Goal: Task Accomplishment & Management: Complete application form

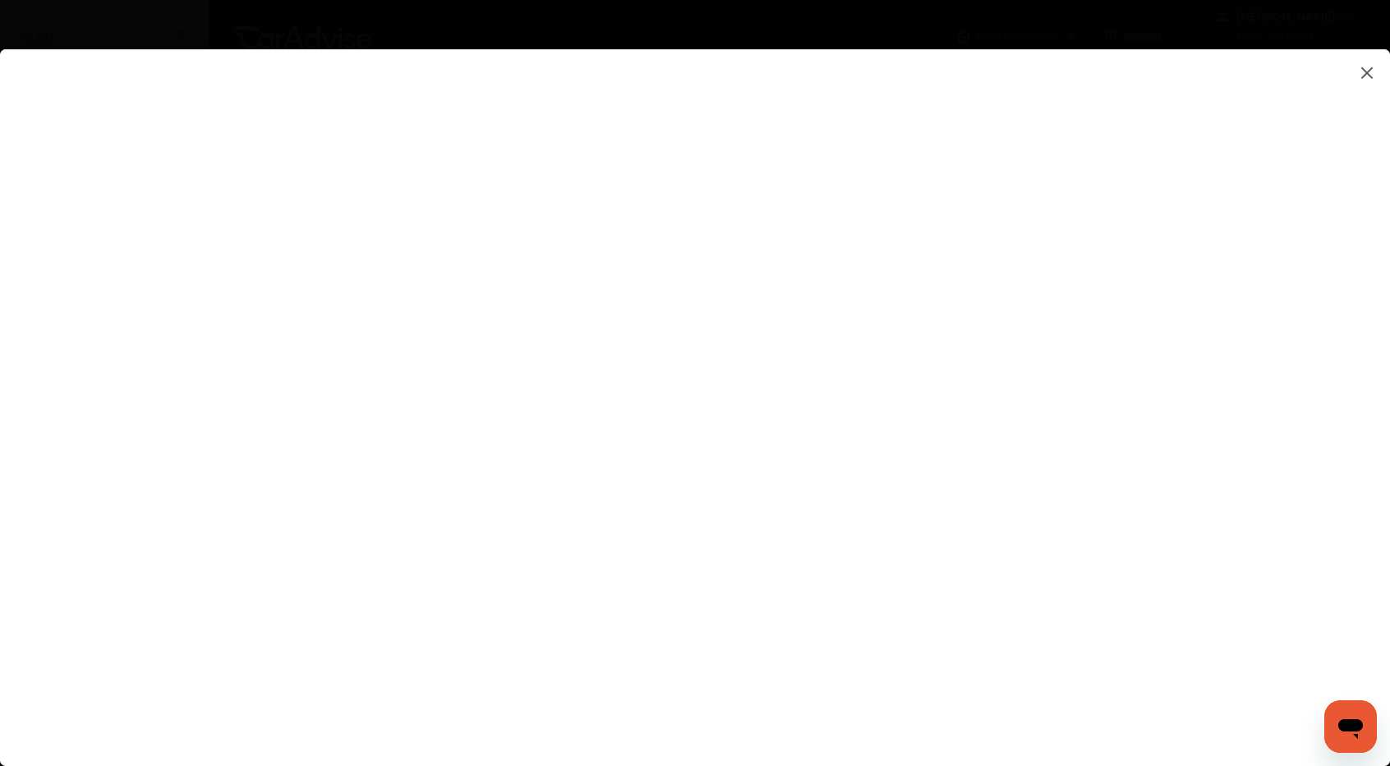
click at [925, 487] on flutter-view at bounding box center [695, 391] width 1390 height 684
type input "**********"
click at [1176, 588] on flutter-view at bounding box center [695, 391] width 1390 height 684
click at [1031, 594] on flutter-view at bounding box center [695, 391] width 1390 height 684
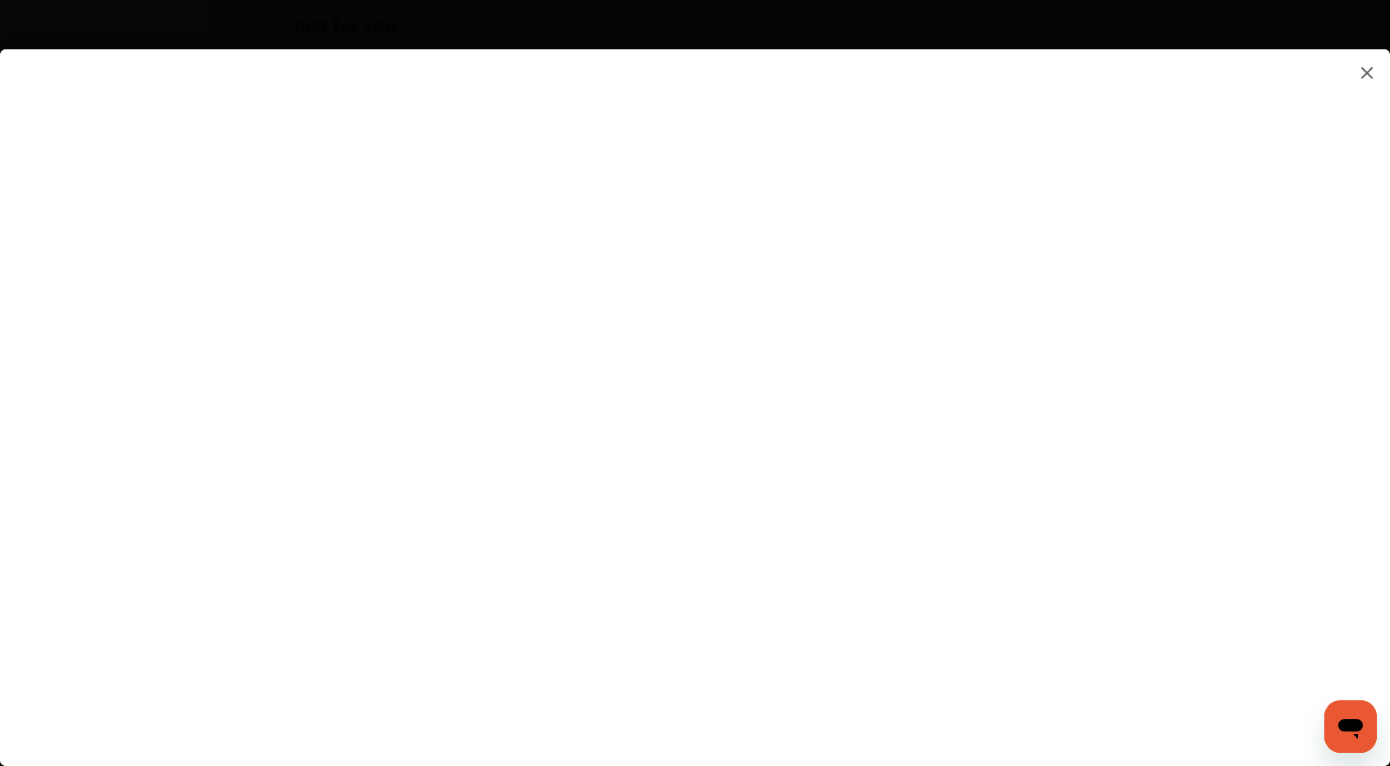
type input "*"
click at [1004, 530] on flutter-view at bounding box center [695, 391] width 1390 height 684
type textarea "**********"
click at [980, 590] on flutter-view at bounding box center [695, 391] width 1390 height 684
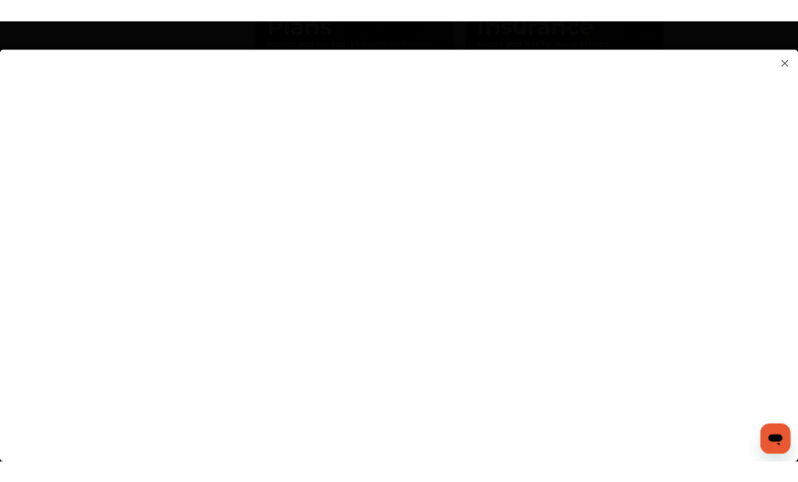
scroll to position [2349, 0]
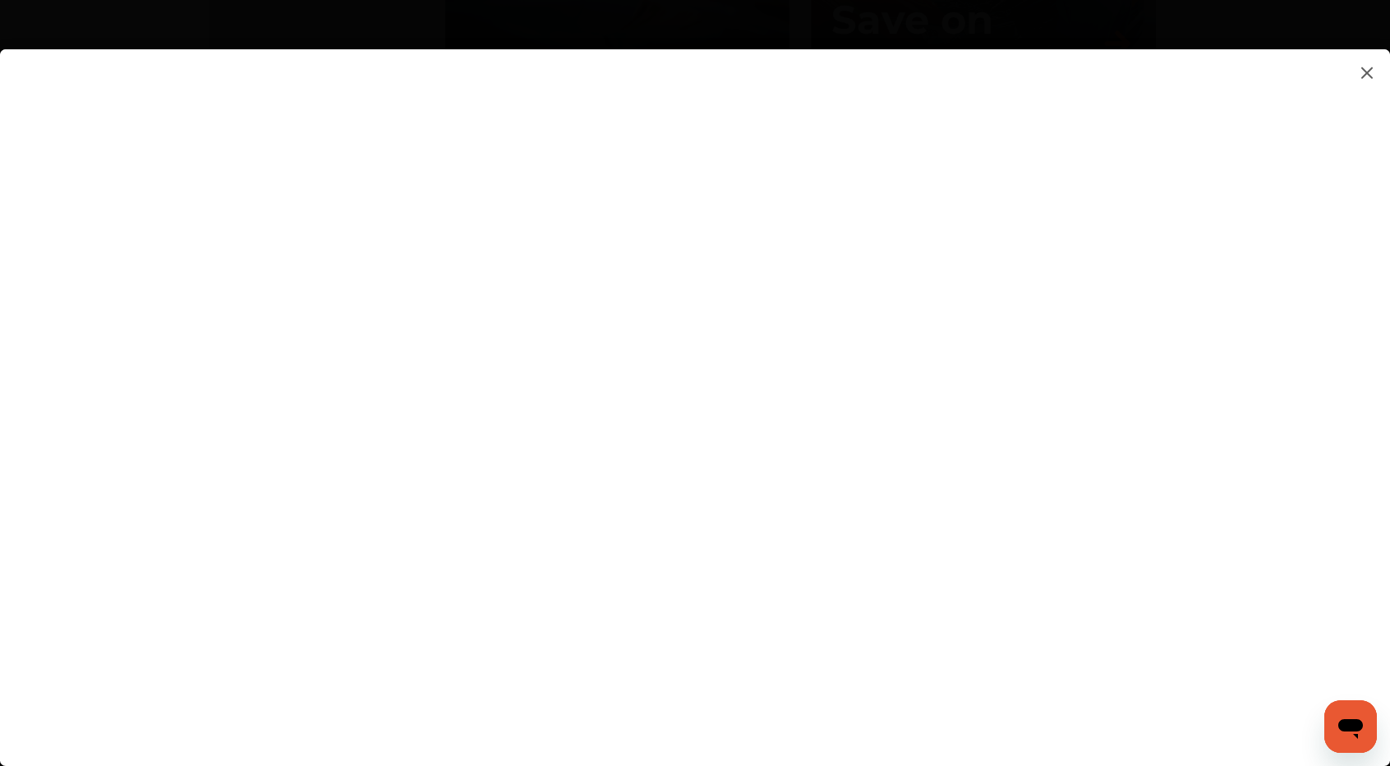
click at [1389, 565] on flutter-view at bounding box center [695, 391] width 1390 height 684
click at [807, 630] on flutter-view at bounding box center [695, 391] width 1390 height 684
click at [1175, 458] on flutter-view at bounding box center [695, 391] width 1390 height 684
click at [939, 227] on flutter-view at bounding box center [695, 391] width 1390 height 684
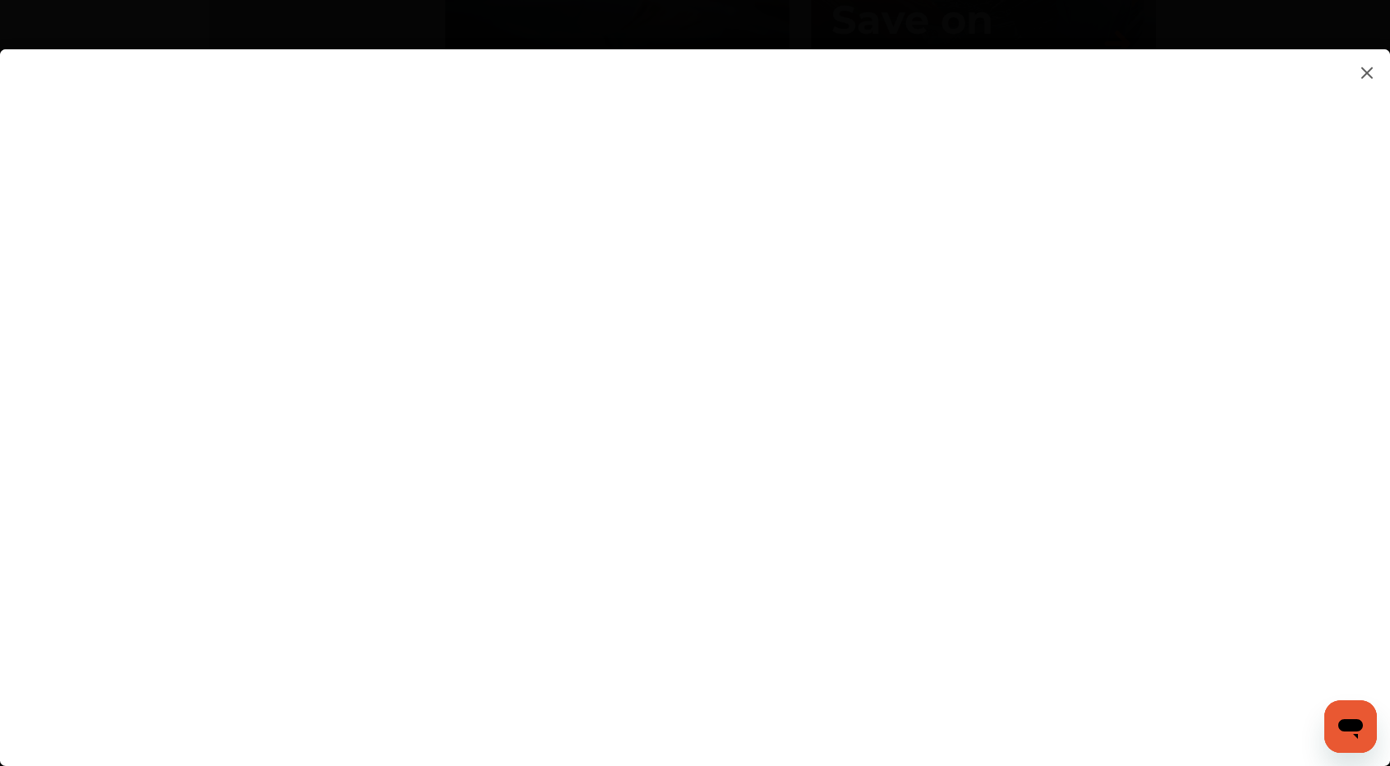
click at [939, 227] on flutter-view at bounding box center [695, 391] width 1390 height 684
click at [944, 288] on flutter-view at bounding box center [695, 391] width 1390 height 684
click at [905, 297] on flutter-view at bounding box center [695, 391] width 1390 height 684
click at [879, 383] on flutter-view at bounding box center [695, 391] width 1390 height 684
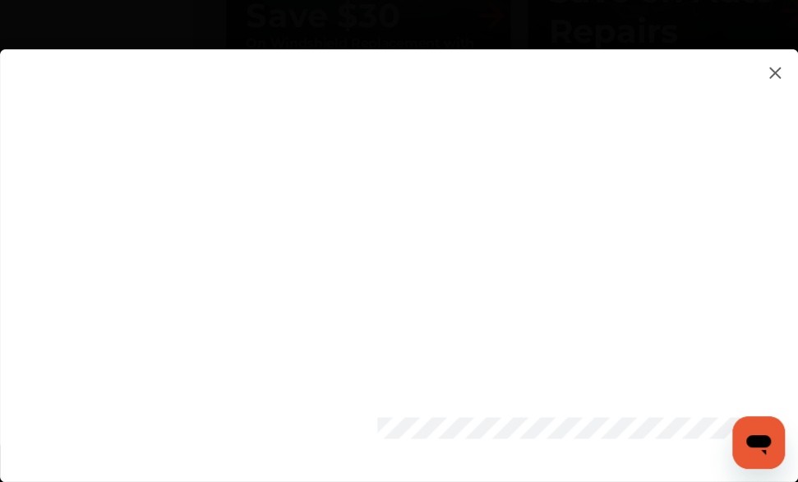
click at [495, 338] on flutter-view at bounding box center [399, 248] width 798 height 399
type input "*********"
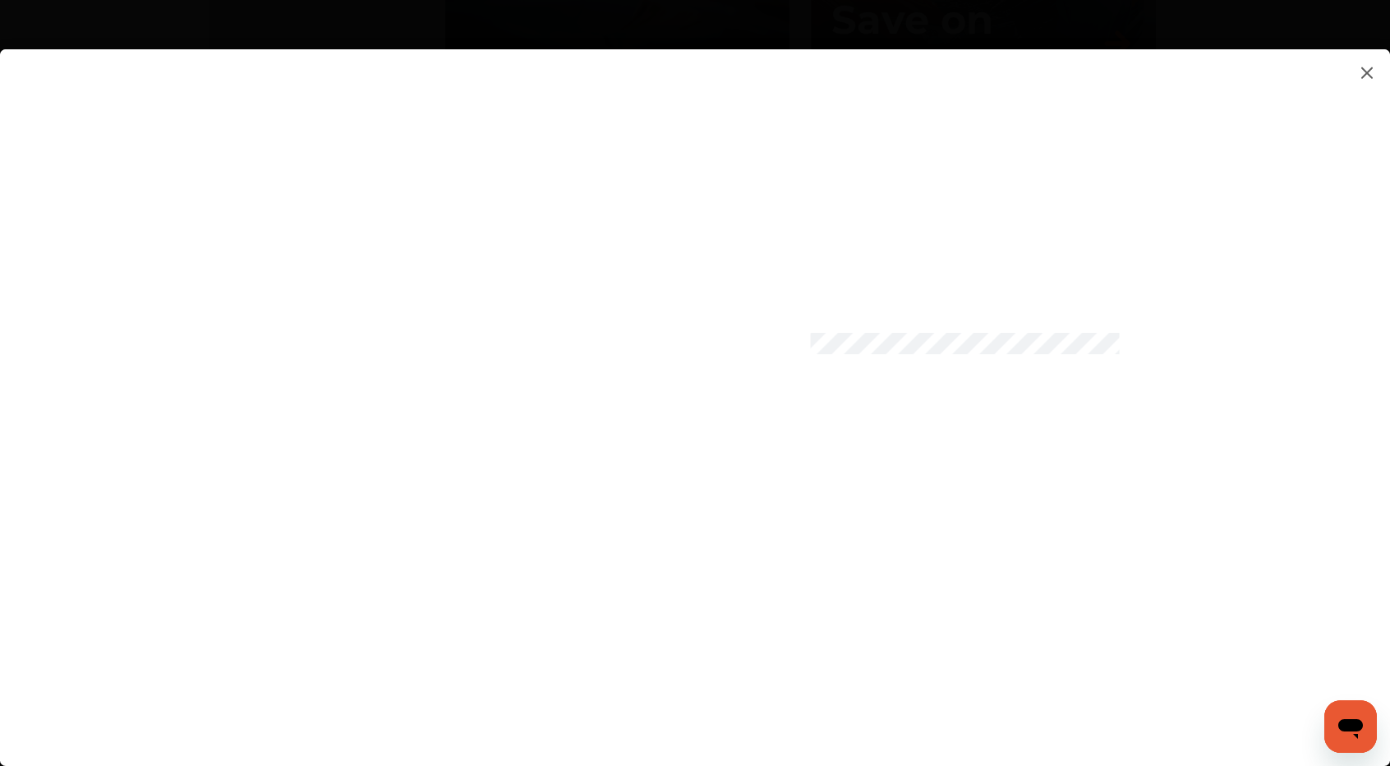
click at [945, 431] on flutter-view at bounding box center [695, 391] width 1390 height 684
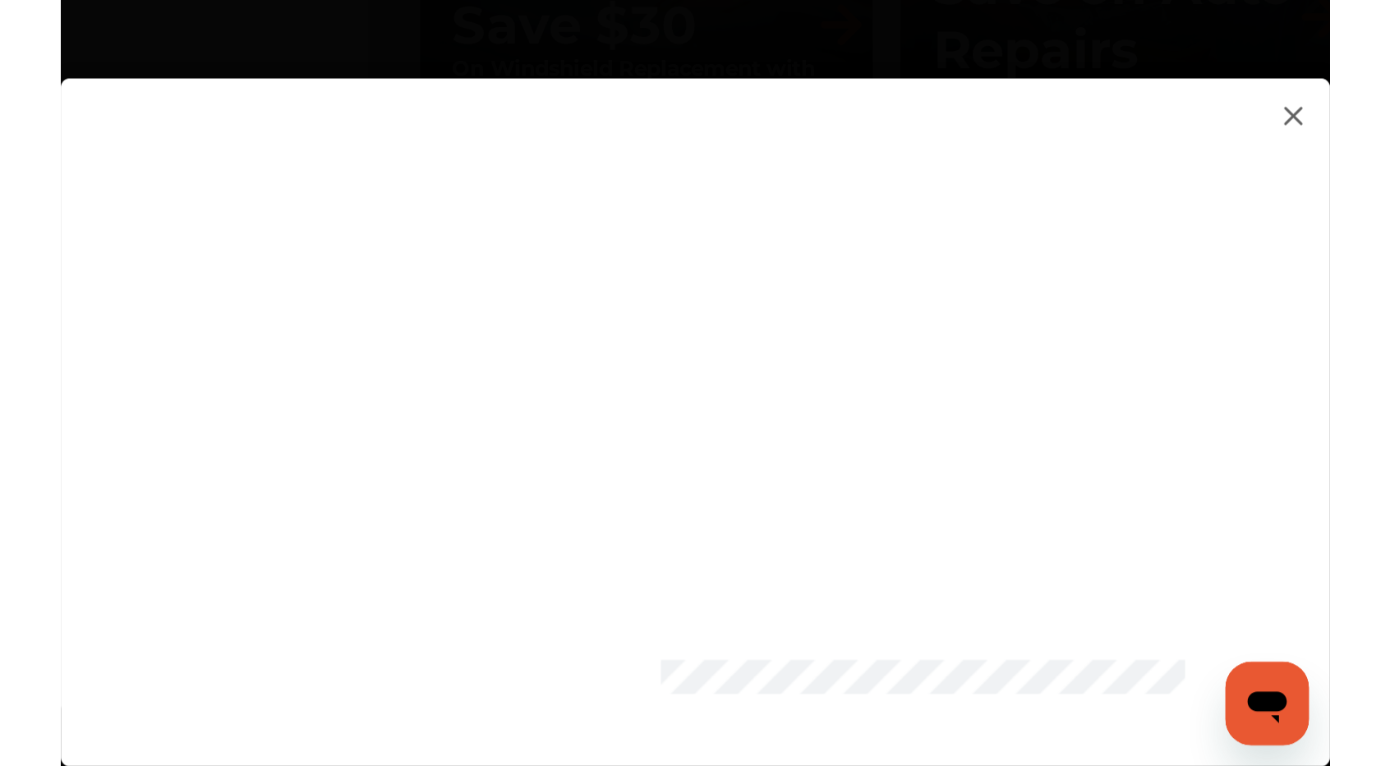
scroll to position [0, 0]
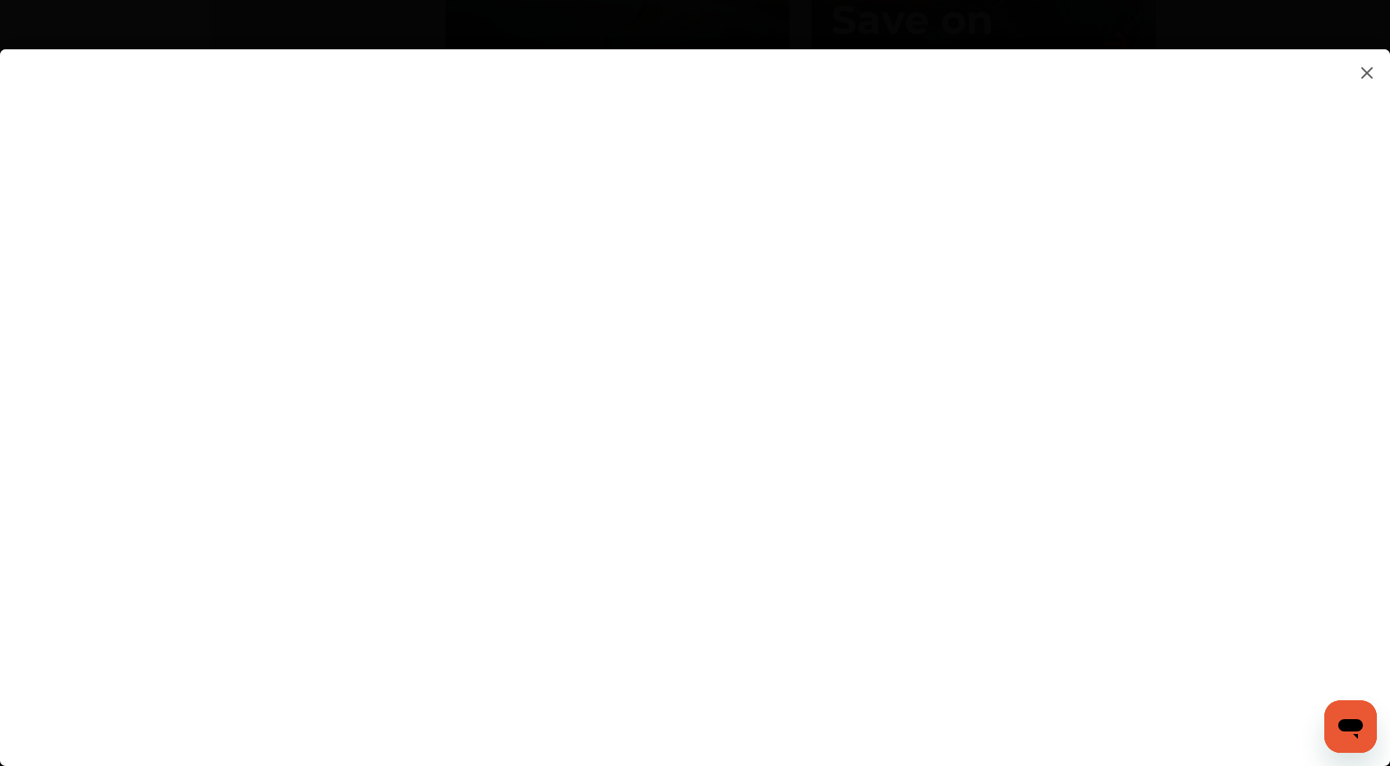
click at [948, 672] on flutter-view at bounding box center [695, 391] width 1390 height 684
